Goal: Task Accomplishment & Management: Manage account settings

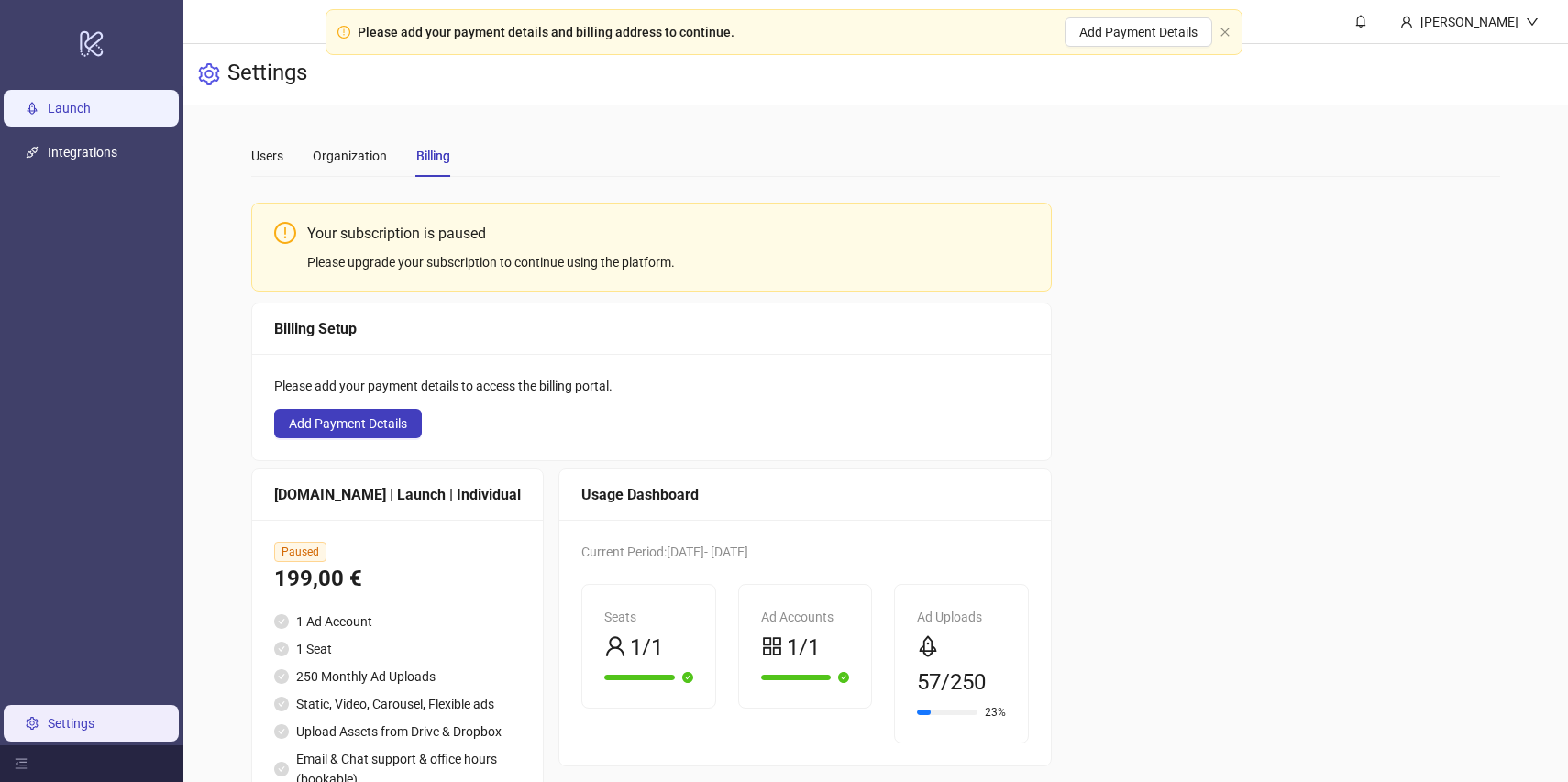
click at [81, 108] on link "Launch" at bounding box center [68, 107] width 43 height 14
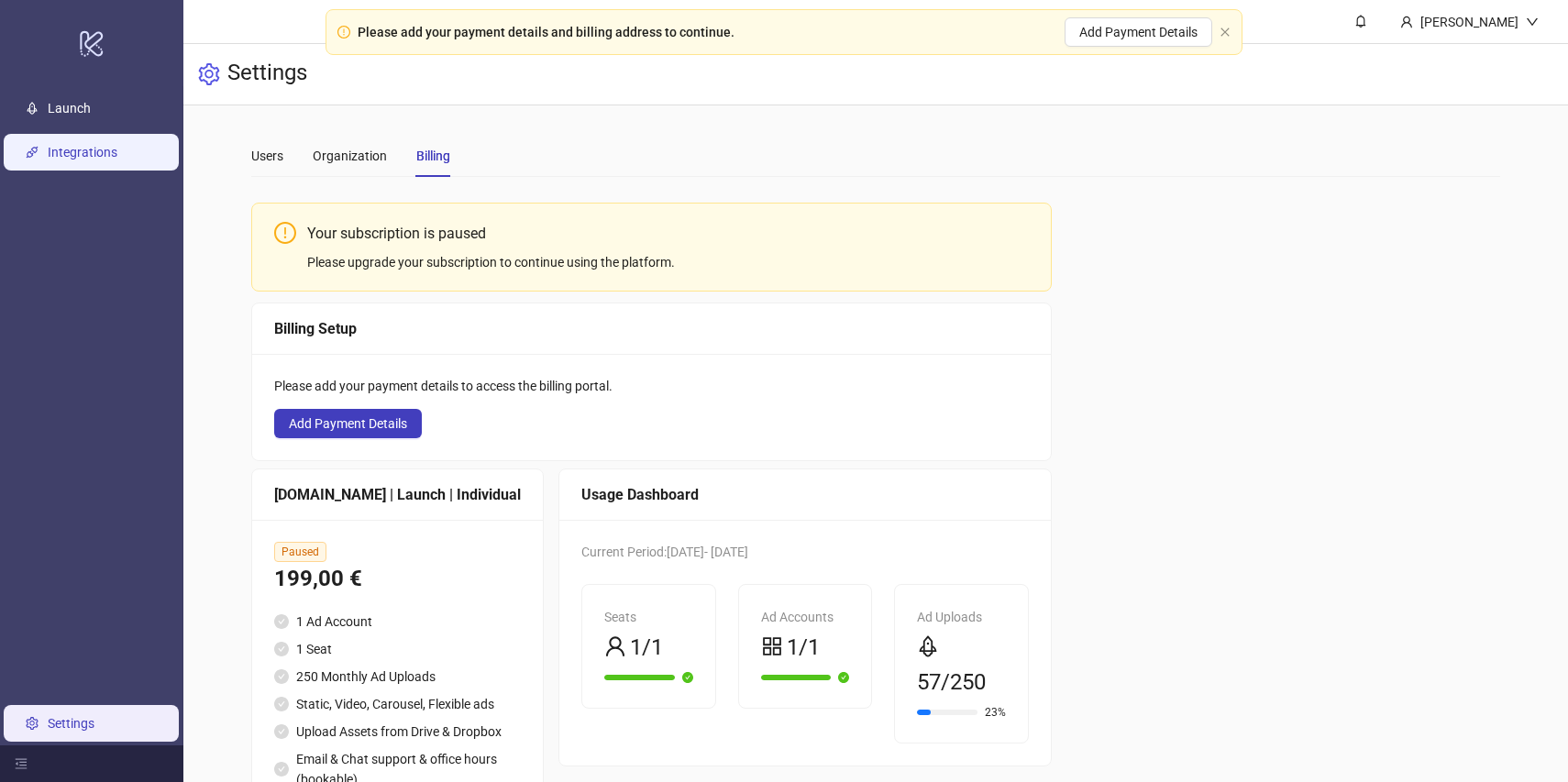
click at [91, 145] on link "Integrations" at bounding box center [82, 152] width 69 height 14
click at [91, 47] on icon "logo/logo-mobile" at bounding box center [91, 43] width 26 height 44
